Goal: Task Accomplishment & Management: Use online tool/utility

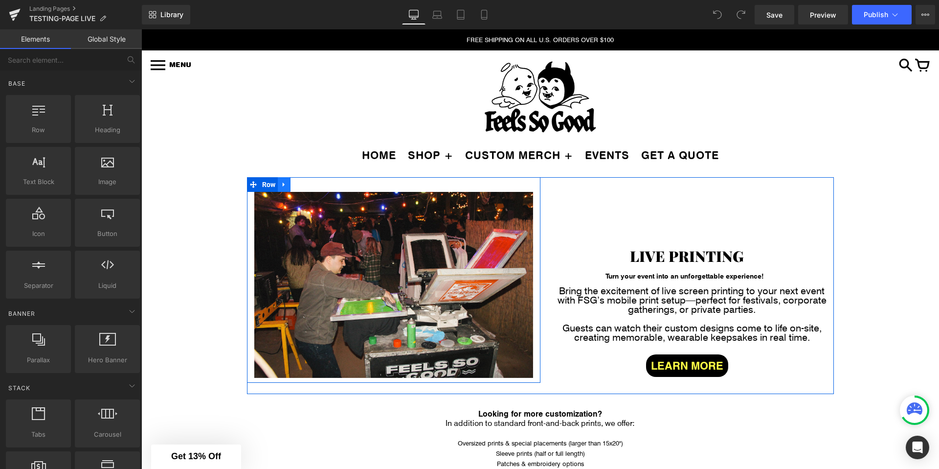
click at [281, 184] on icon at bounding box center [284, 184] width 7 height 7
click at [314, 183] on link at bounding box center [309, 184] width 13 height 15
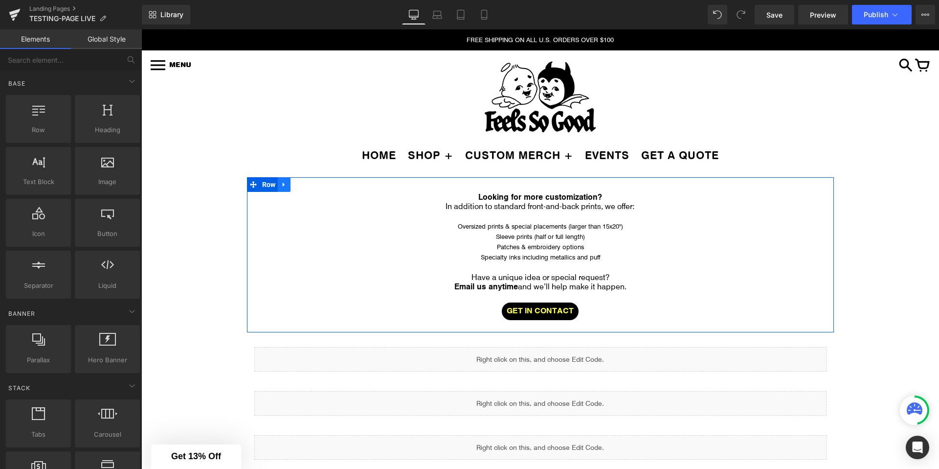
click at [280, 181] on link at bounding box center [284, 184] width 13 height 15
click at [307, 184] on icon at bounding box center [309, 184] width 7 height 7
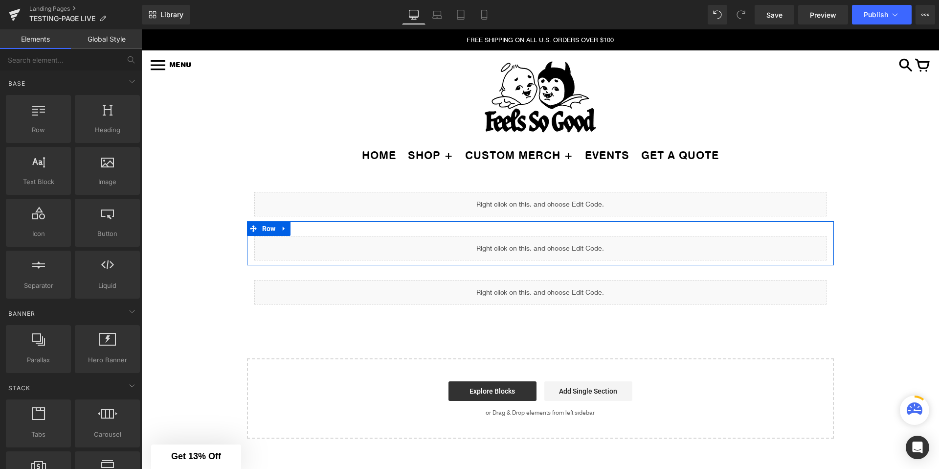
scroll to position [23, 0]
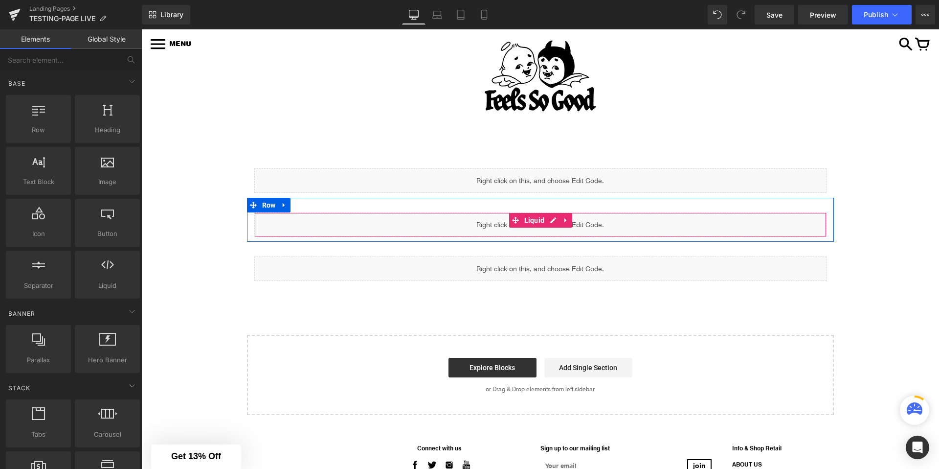
click at [572, 219] on div "Liquid" at bounding box center [540, 224] width 572 height 24
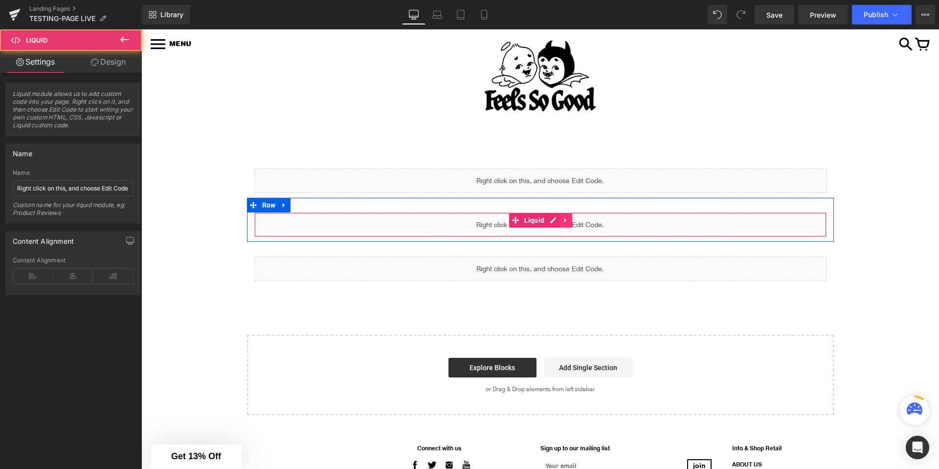
click at [570, 219] on link at bounding box center [566, 220] width 13 height 15
click at [572, 224] on icon at bounding box center [572, 220] width 7 height 7
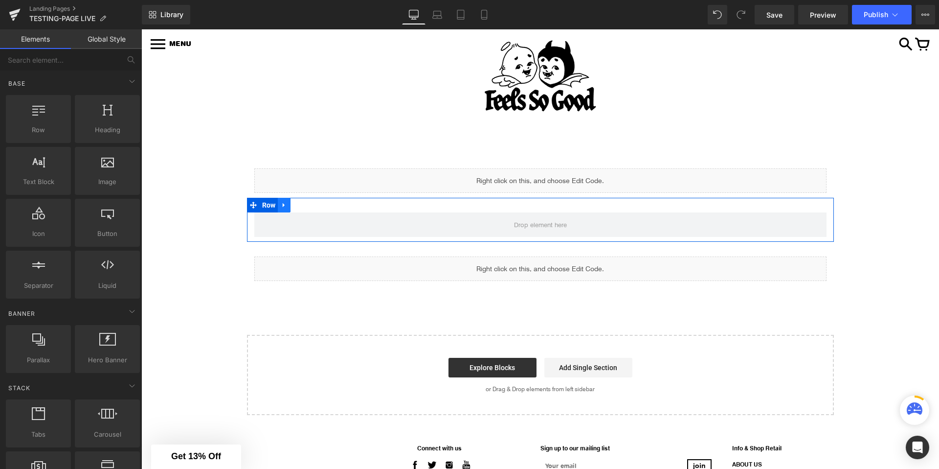
click at [286, 205] on icon at bounding box center [284, 205] width 7 height 7
click at [311, 205] on icon at bounding box center [309, 205] width 7 height 7
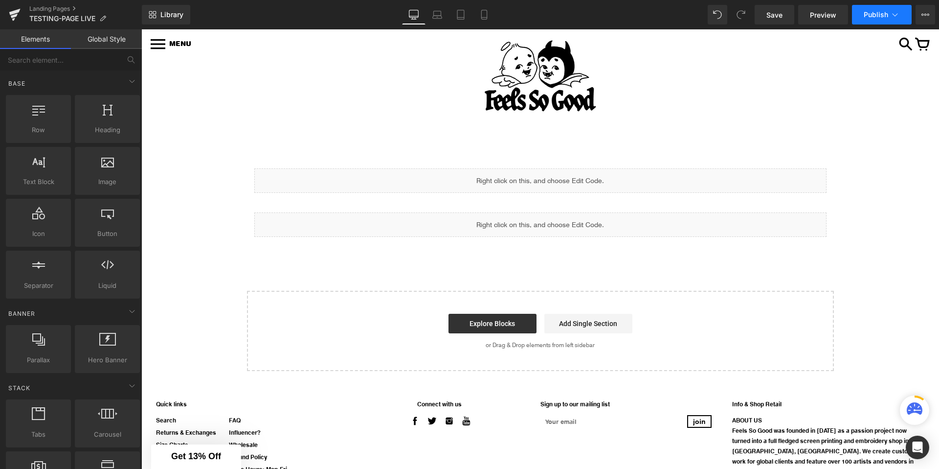
click at [894, 10] on icon at bounding box center [895, 15] width 10 height 10
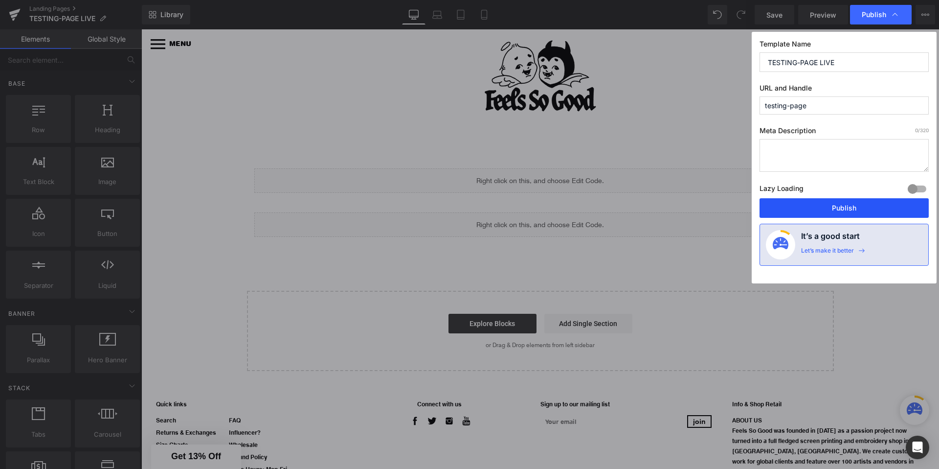
click at [794, 203] on button "Publish" at bounding box center [844, 208] width 169 height 20
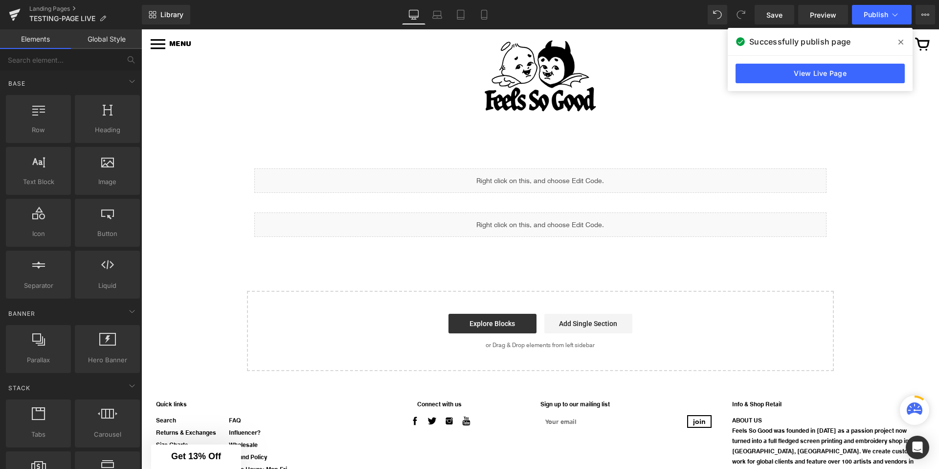
click at [654, 107] on div at bounding box center [540, 76] width 768 height 77
click at [905, 45] on span at bounding box center [901, 42] width 16 height 16
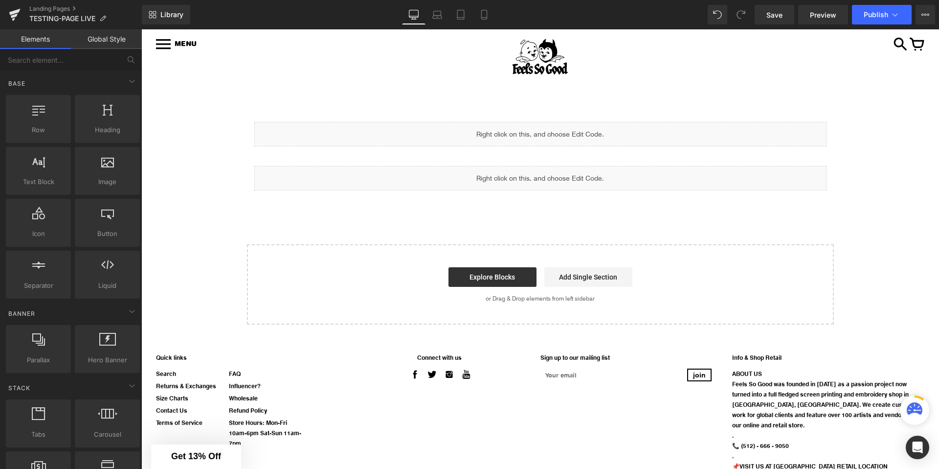
scroll to position [85, 0]
